Goal: Navigation & Orientation: Find specific page/section

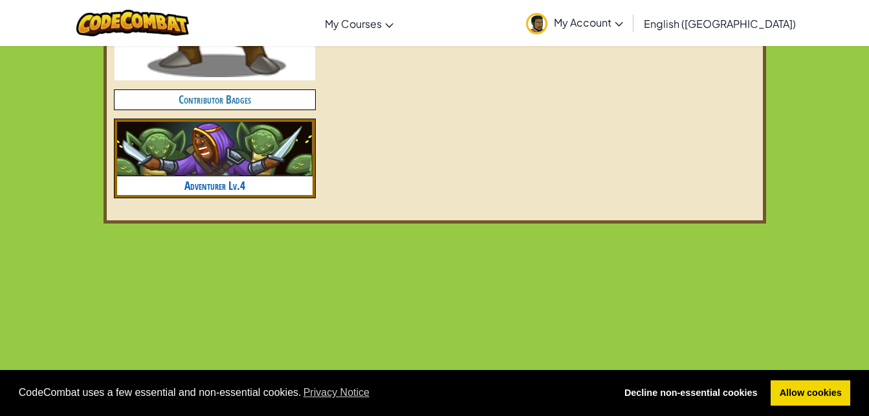
scroll to position [518, 0]
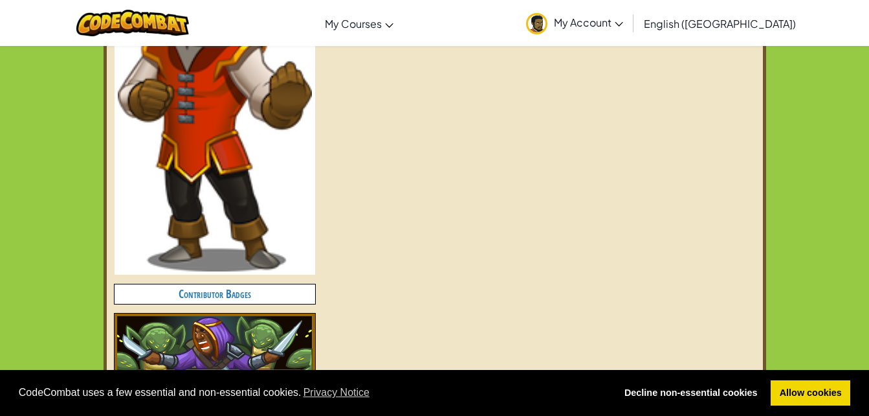
click at [258, 302] on h4 "Contributor Badges" at bounding box center [215, 293] width 201 height 19
click at [253, 298] on h4 "Contributor Badges" at bounding box center [215, 293] width 201 height 19
click at [238, 290] on h4 "Contributor Badges" at bounding box center [215, 293] width 201 height 19
click at [200, 287] on h4 "Contributor Badges" at bounding box center [215, 293] width 201 height 19
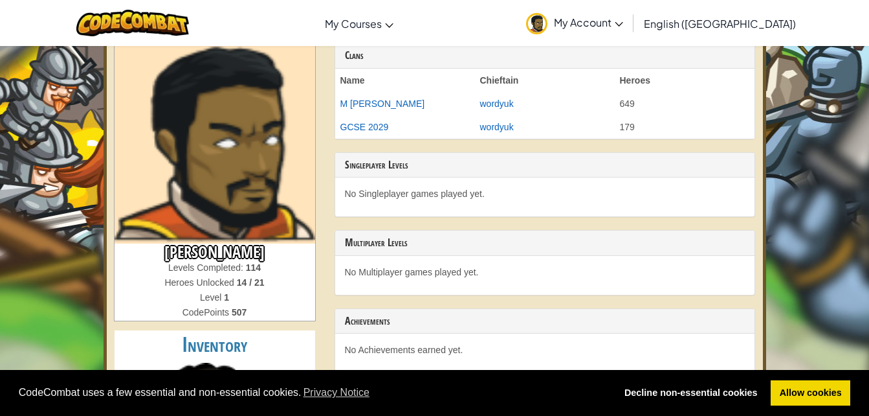
scroll to position [0, 0]
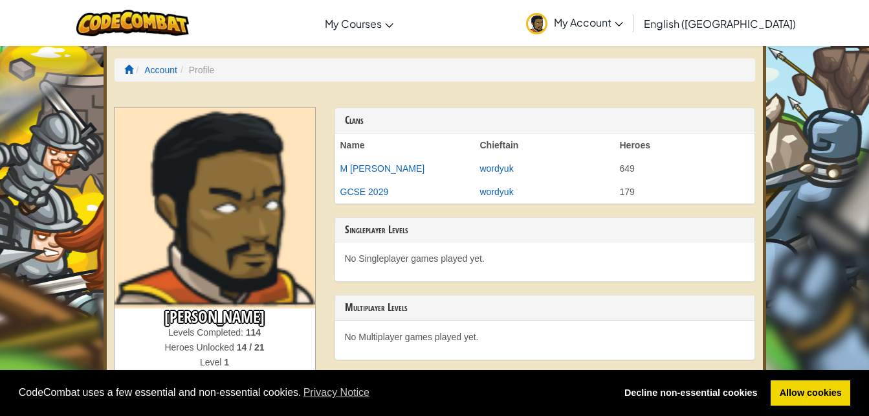
click at [630, 10] on link "My Account" at bounding box center [575, 23] width 110 height 41
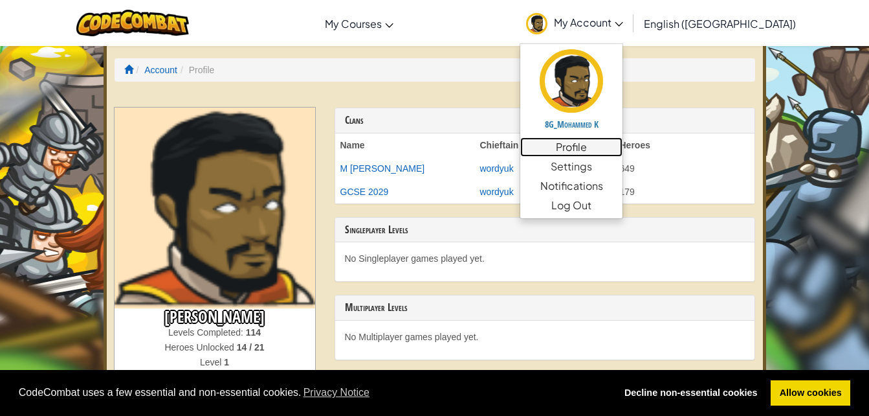
click at [623, 154] on link "Profile" at bounding box center [571, 146] width 102 height 19
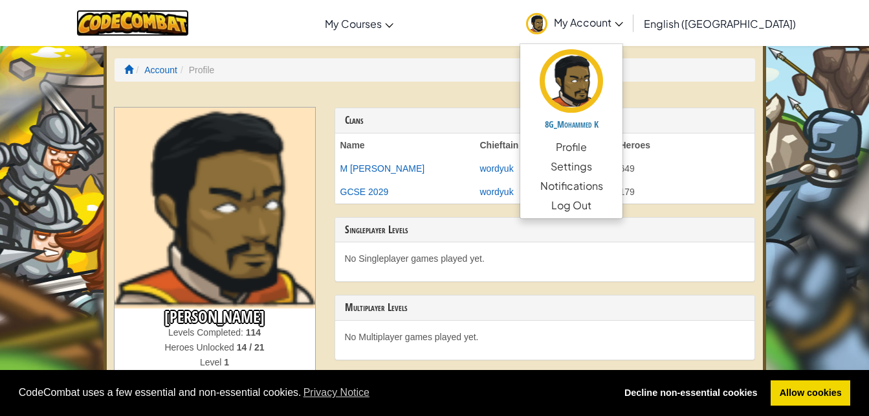
click at [116, 27] on img at bounding box center [132, 23] width 113 height 27
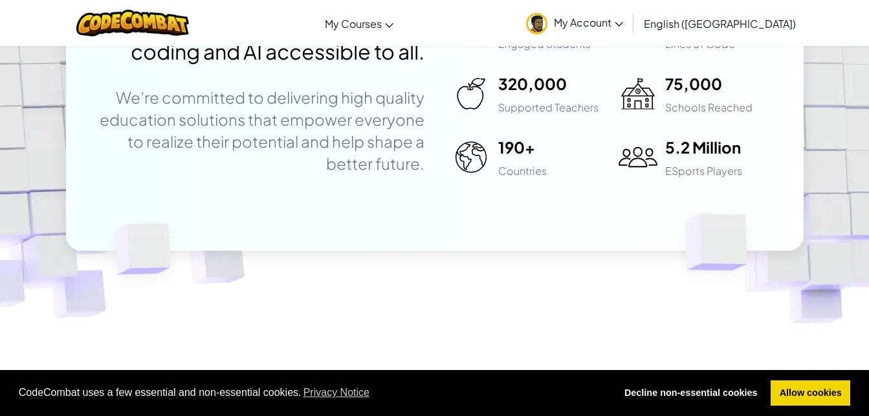
scroll to position [3560, 0]
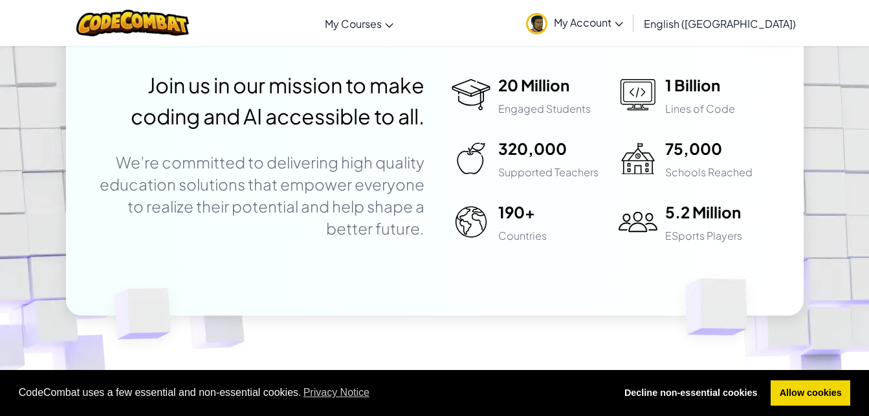
drag, startPoint x: 739, startPoint y: 234, endPoint x: 654, endPoint y: 225, distance: 85.2
click at [688, 230] on div "Join us in our mission to make coding and AI accessible to all. We’re committed…" at bounding box center [434, 157] width 757 height 316
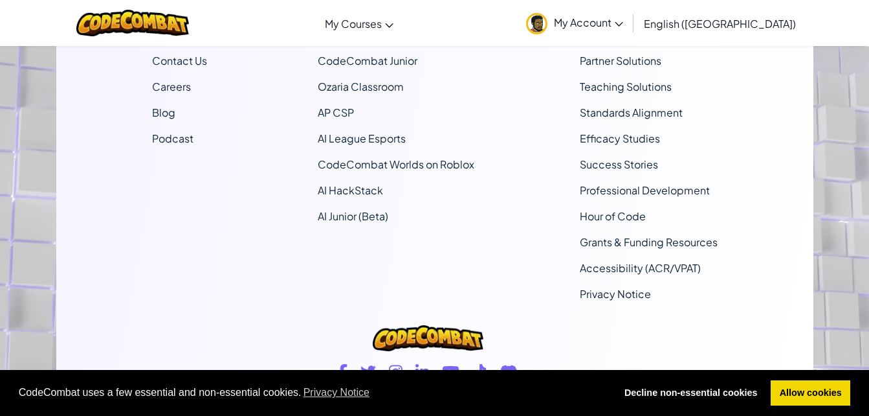
scroll to position [8015, 0]
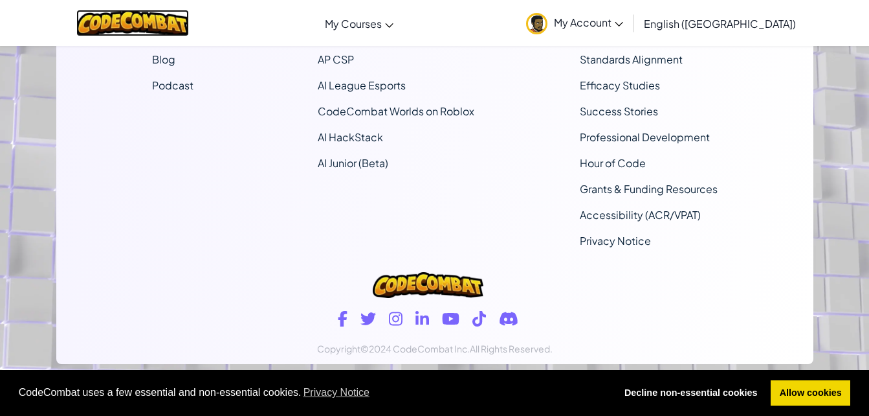
click at [157, 29] on img at bounding box center [132, 23] width 113 height 27
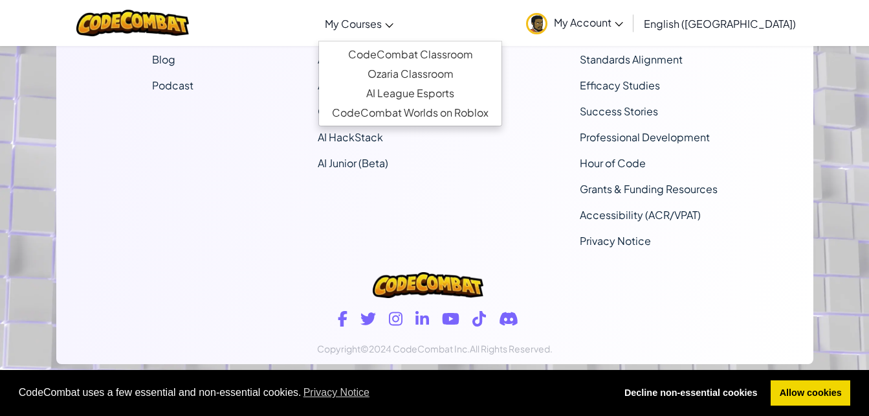
click at [382, 27] on span "My Courses" at bounding box center [353, 24] width 57 height 14
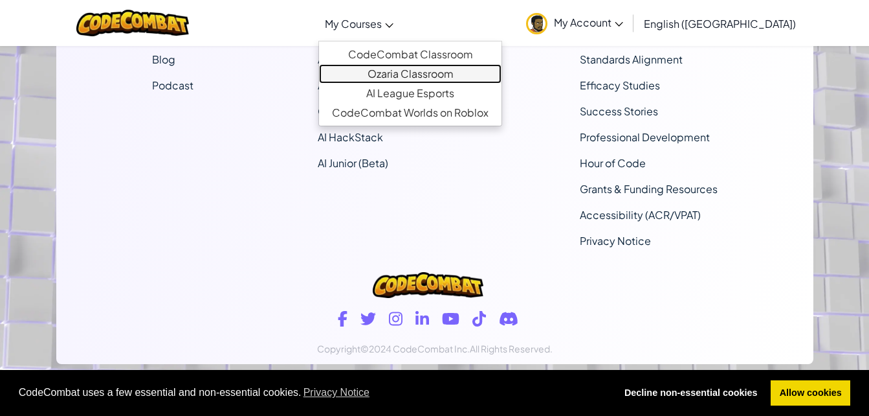
click at [462, 69] on link "Ozaria Classroom" at bounding box center [410, 73] width 183 height 19
